Goal: Transaction & Acquisition: Purchase product/service

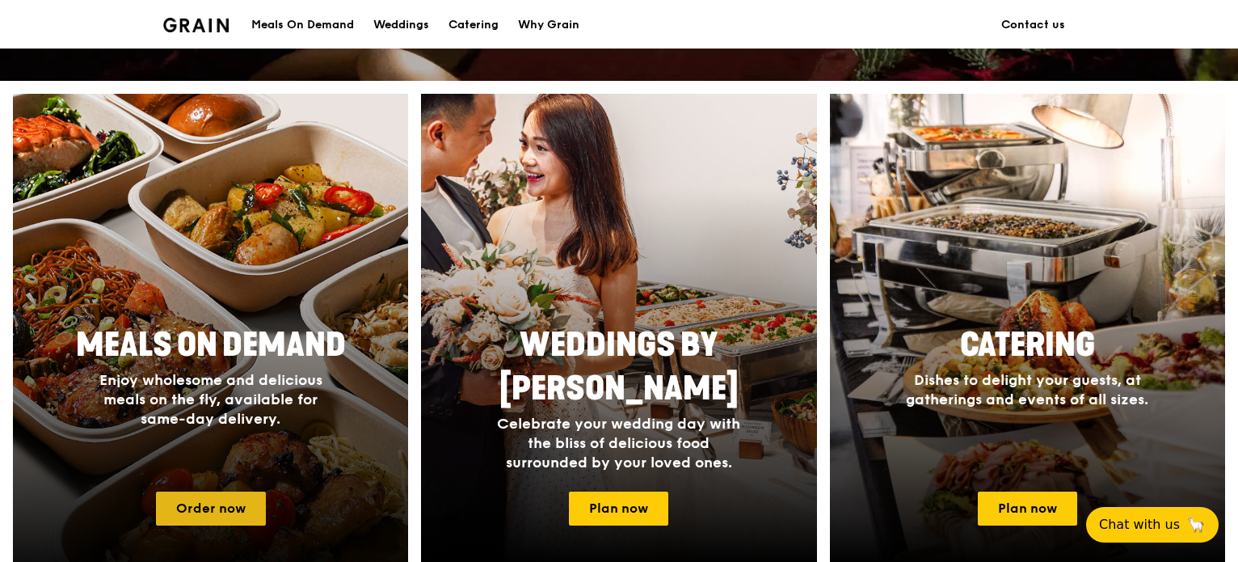
drag, startPoint x: 0, startPoint y: 0, endPoint x: 221, endPoint y: 505, distance: 551.2
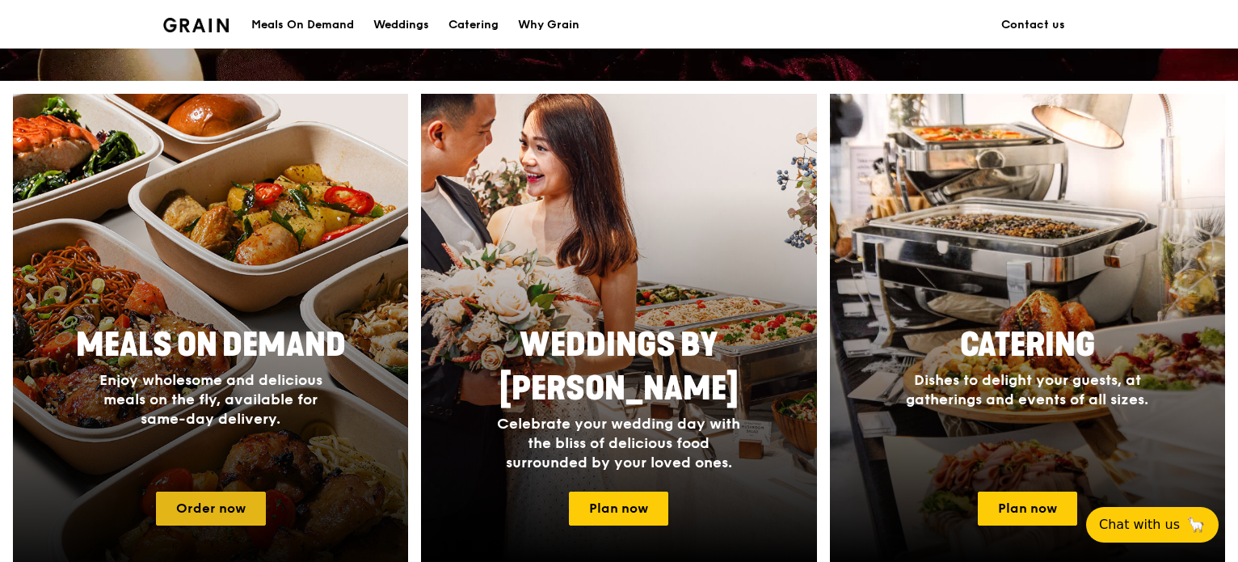
click at [221, 505] on link "Order now" at bounding box center [211, 508] width 110 height 34
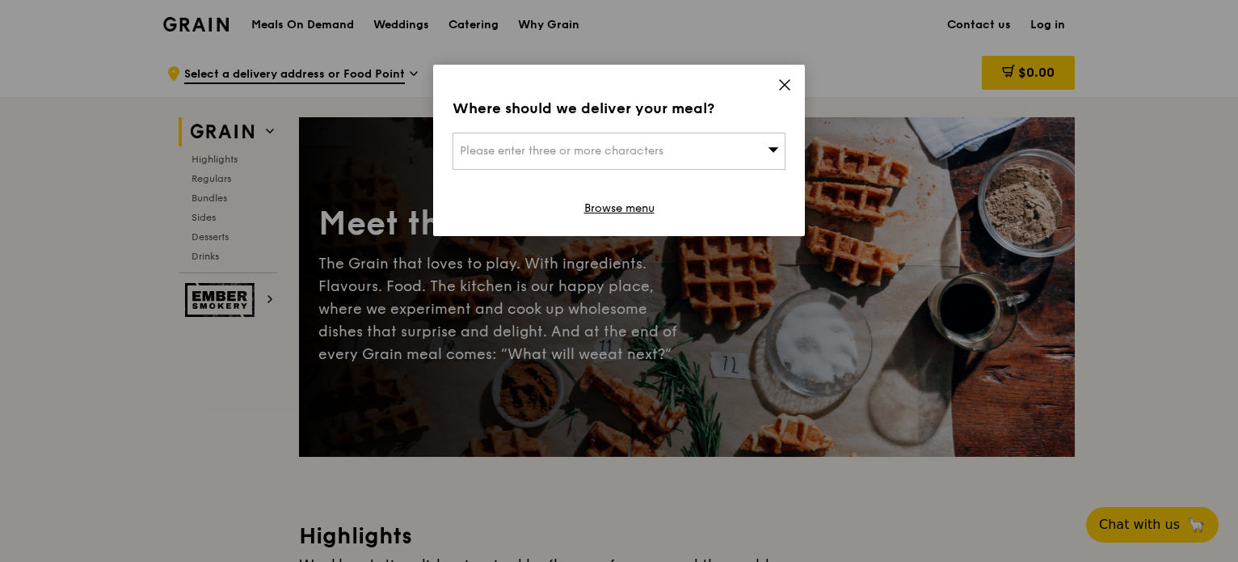
click at [601, 155] on span "Please enter three or more characters" at bounding box center [562, 151] width 204 height 14
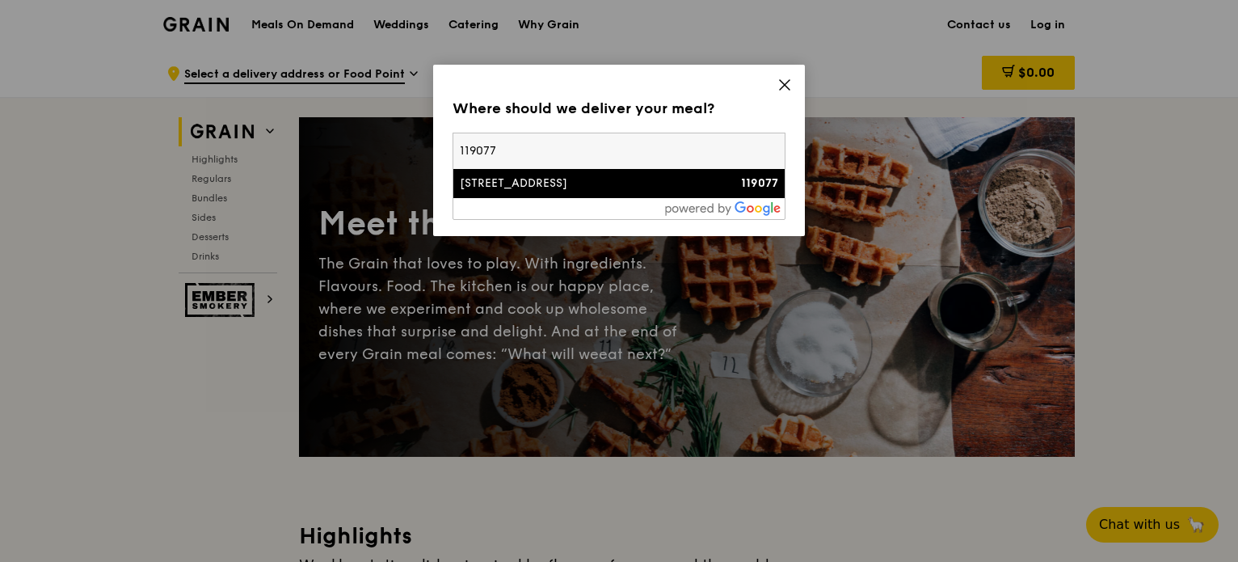
type input "119077"
click at [520, 194] on li "[STREET_ADDRESS] 119077" at bounding box center [618, 183] width 331 height 29
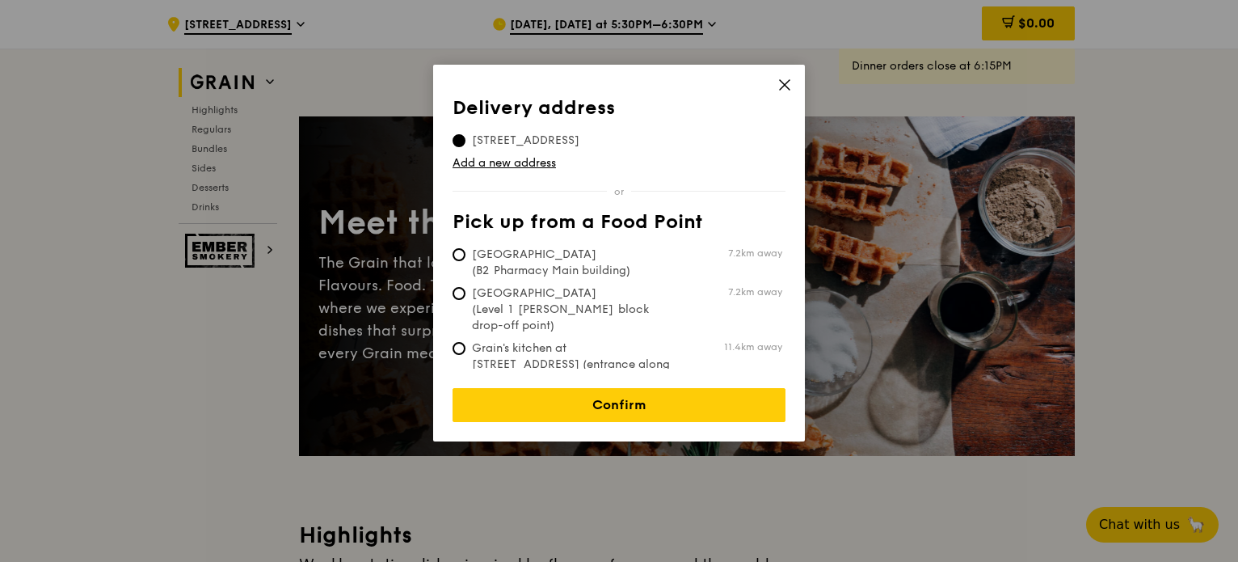
scroll to position [81, 0]
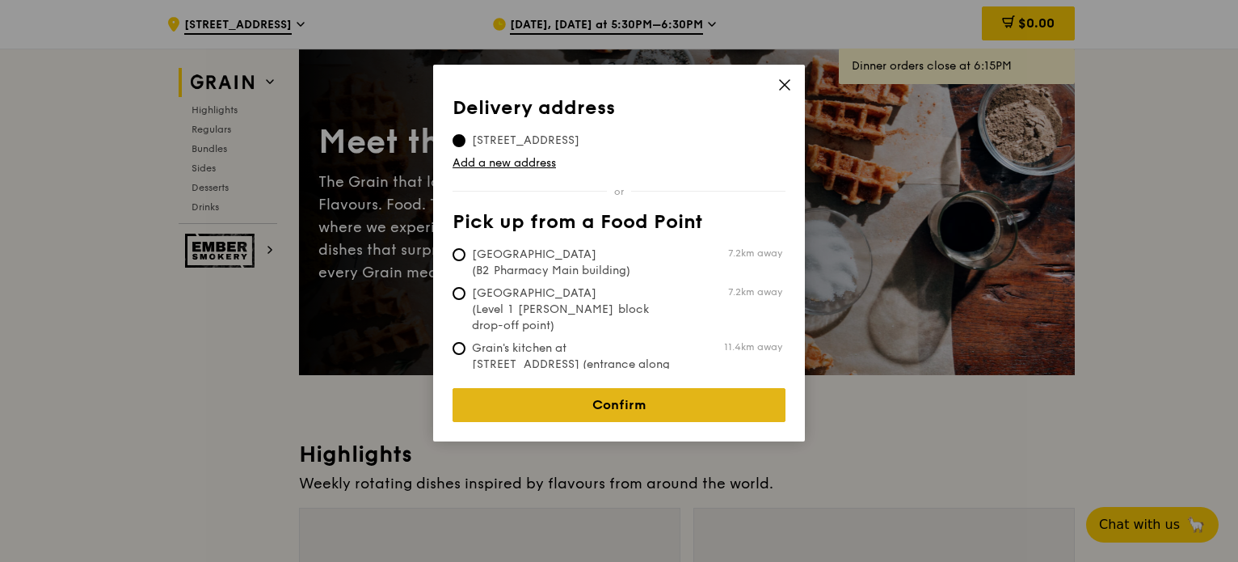
click at [611, 394] on link "Confirm" at bounding box center [619, 405] width 333 height 34
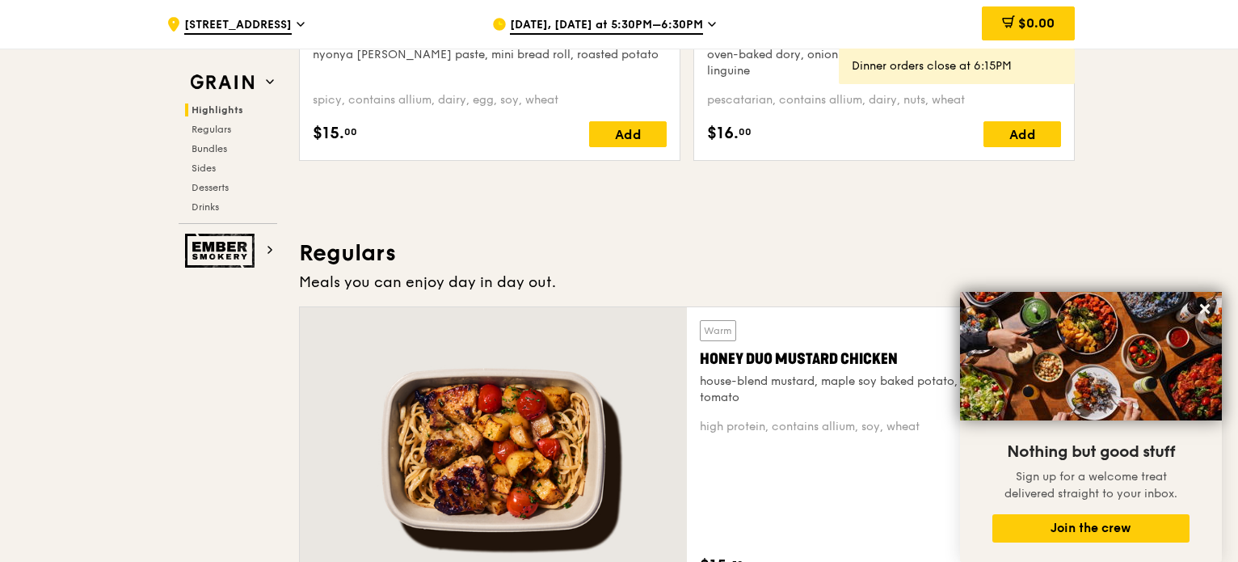
scroll to position [1212, 0]
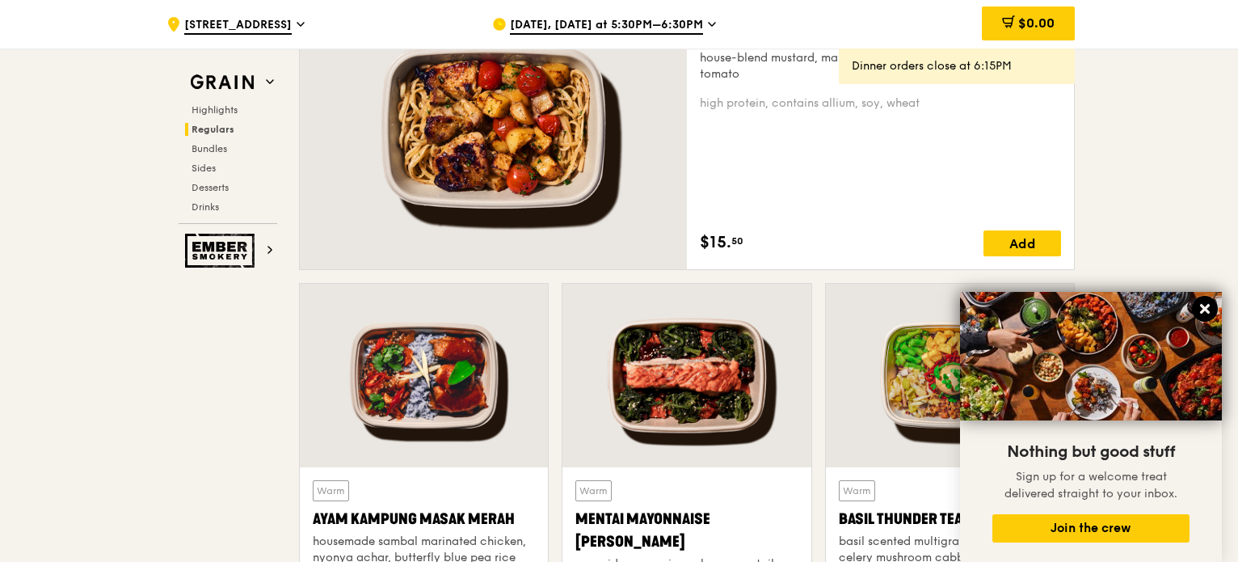
click at [1203, 310] on icon at bounding box center [1205, 309] width 10 height 10
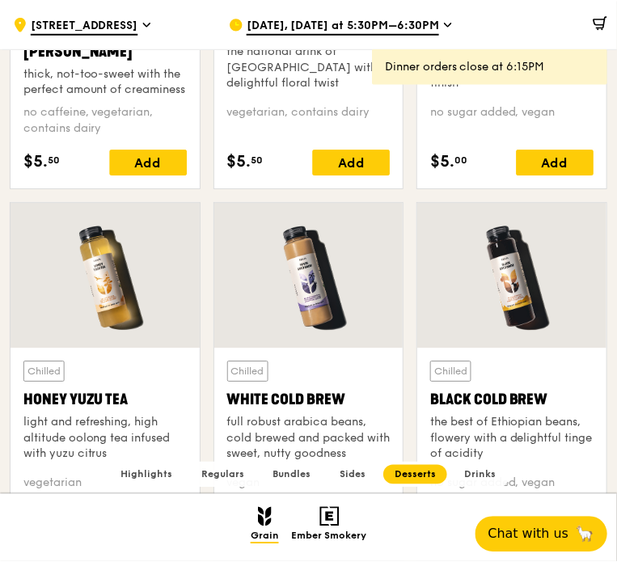
scroll to position [5080, 0]
